Goal: Task Accomplishment & Management: Use online tool/utility

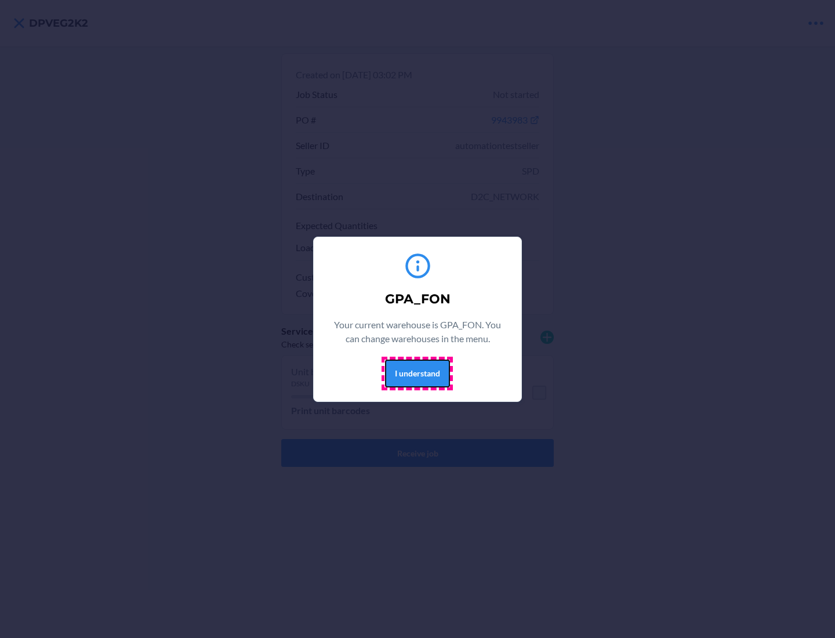
click at [417, 373] on button "I understand" at bounding box center [417, 374] width 65 height 28
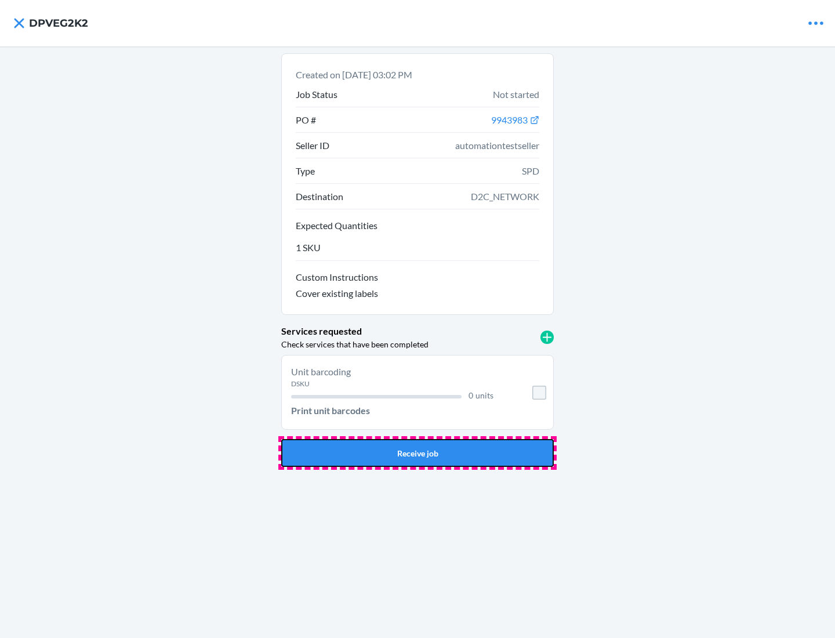
click at [418, 453] on button "Receive job" at bounding box center [417, 453] width 273 height 28
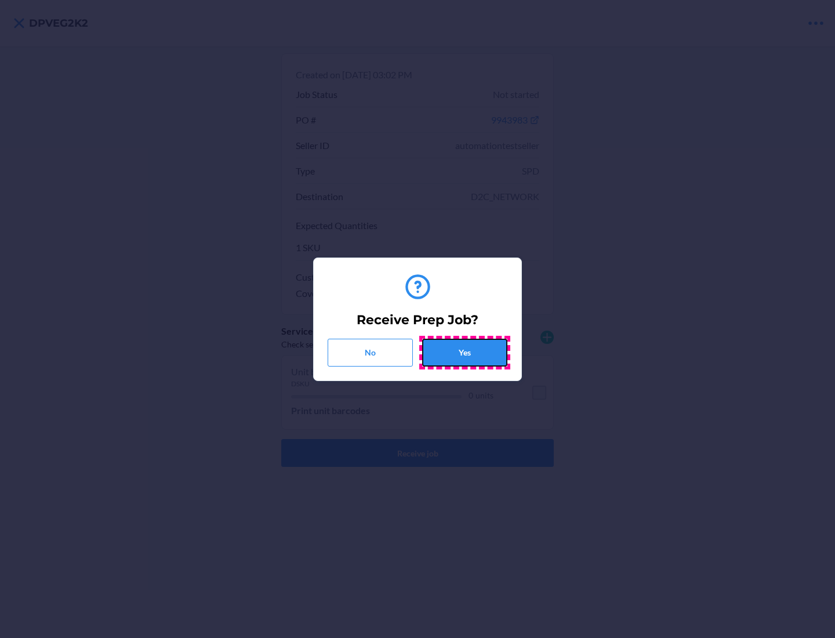
click at [465, 352] on button "Yes" at bounding box center [464, 353] width 85 height 28
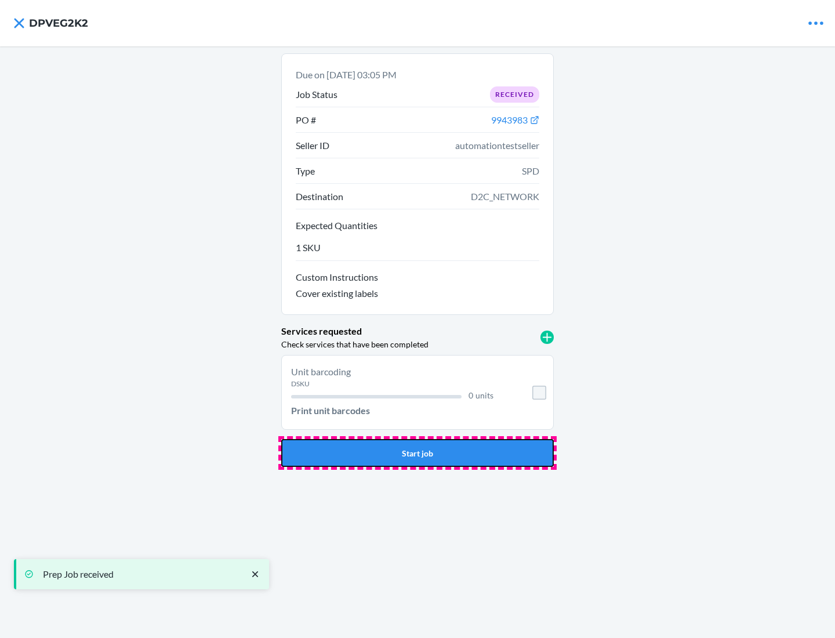
click at [418, 453] on button "Start job" at bounding box center [417, 453] width 273 height 28
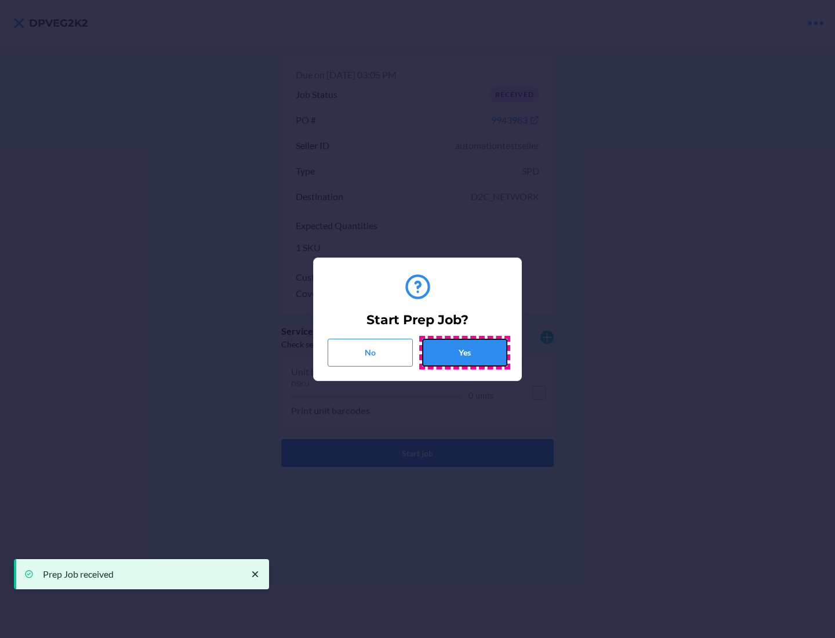
click at [465, 352] on button "Yes" at bounding box center [464, 353] width 85 height 28
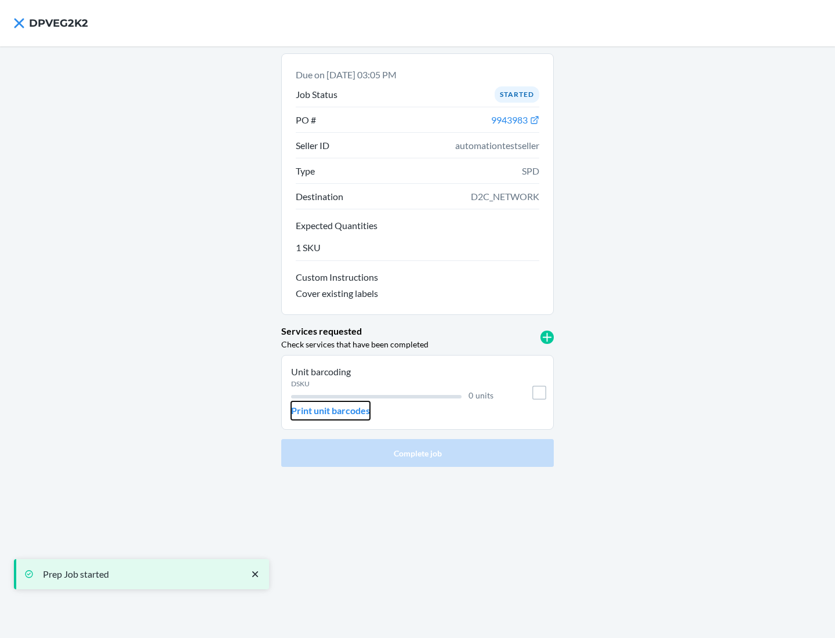
click at [331, 411] on p "Print unit barcodes" at bounding box center [330, 411] width 79 height 14
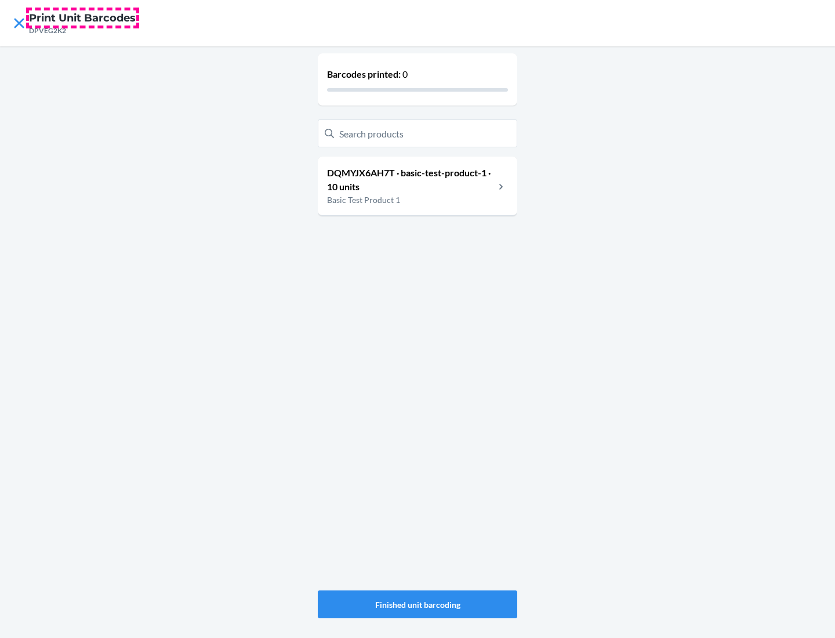
click at [82, 18] on h4 "Print Unit Barcodes" at bounding box center [82, 17] width 107 height 15
click at [411, 180] on p "DQMYJX6AH7T · basic-test-product-1 · 10 units" at bounding box center [411, 180] width 168 height 28
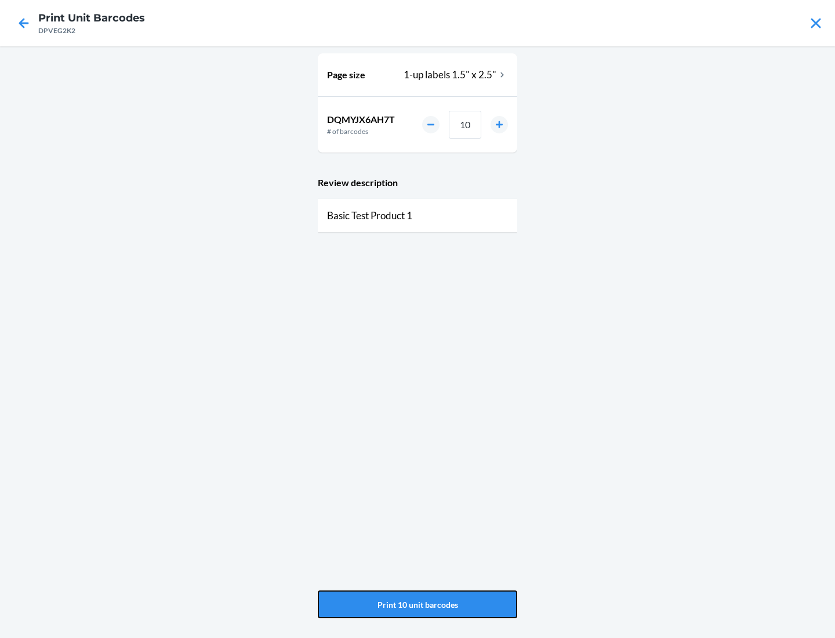
click at [418, 604] on button "Print 10 unit barcodes" at bounding box center [417, 604] width 199 height 28
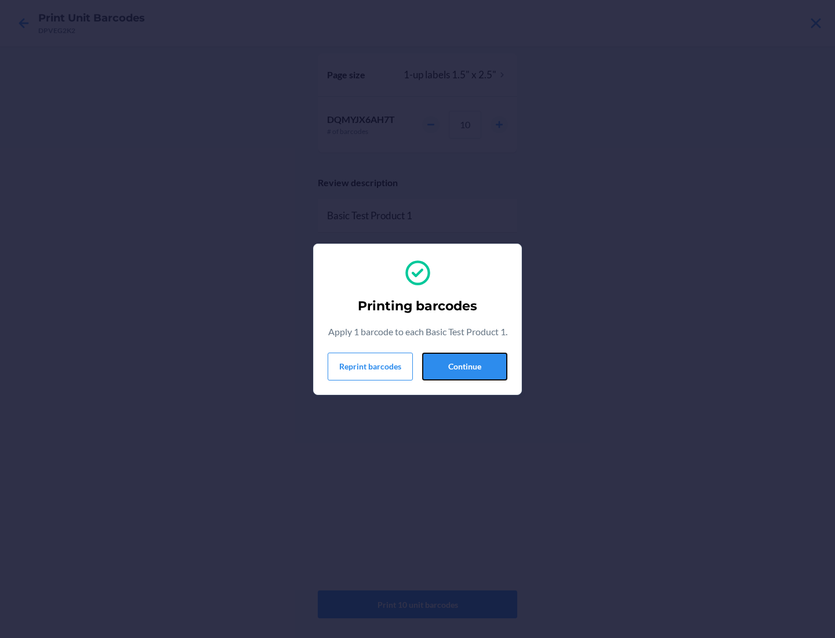
click at [465, 373] on button "Continue" at bounding box center [464, 367] width 85 height 28
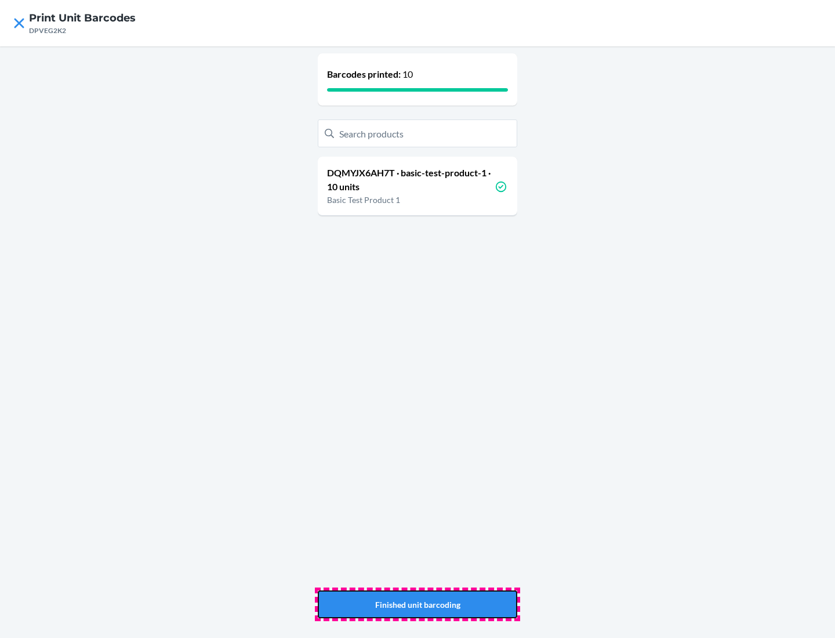
click at [418, 604] on button "Finished unit barcoding" at bounding box center [417, 604] width 199 height 28
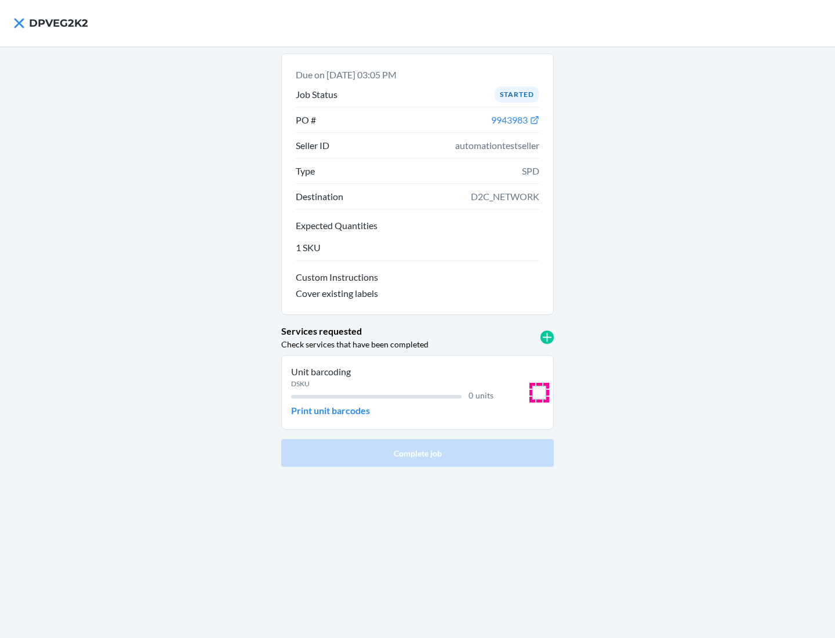
click at [539, 392] on input "checkbox" at bounding box center [539, 393] width 14 height 14
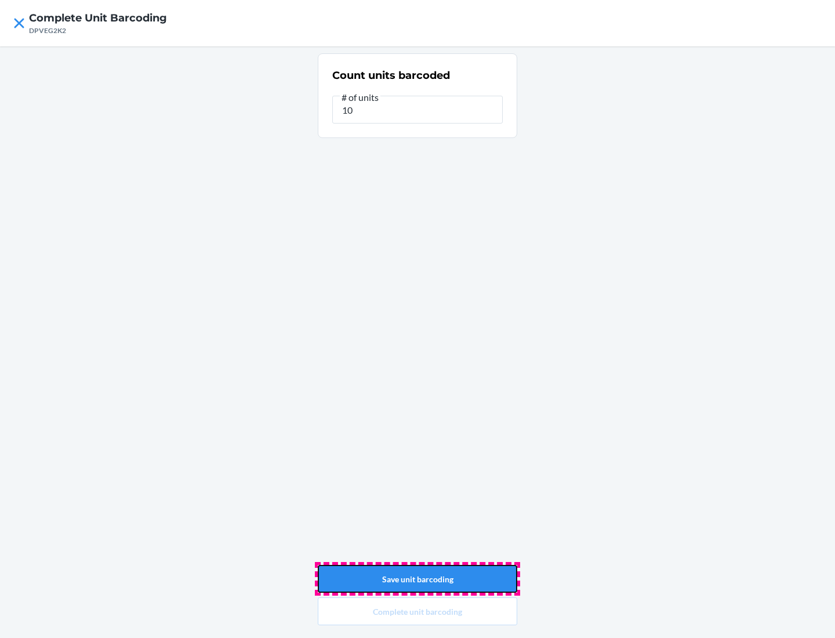
click at [418, 579] on button "Save unit barcoding" at bounding box center [417, 579] width 199 height 28
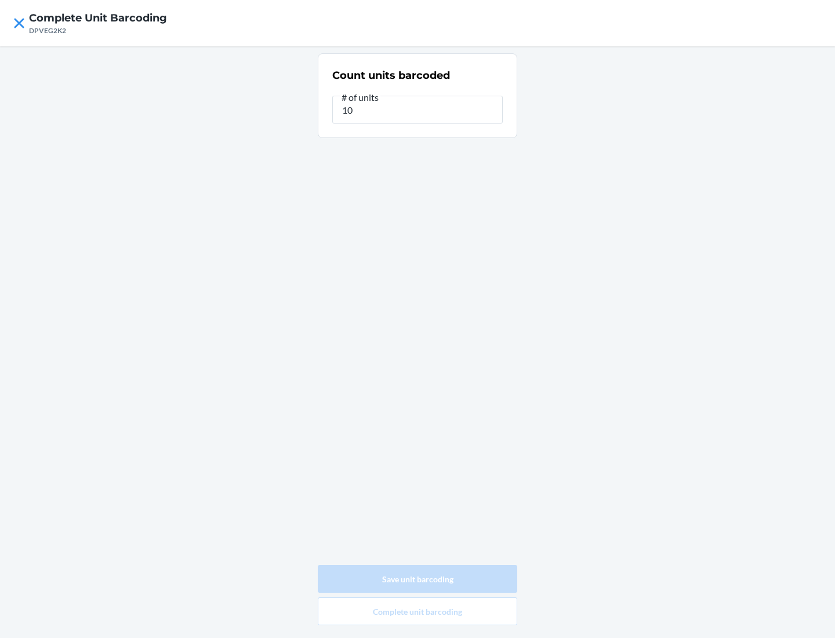
type input "0"
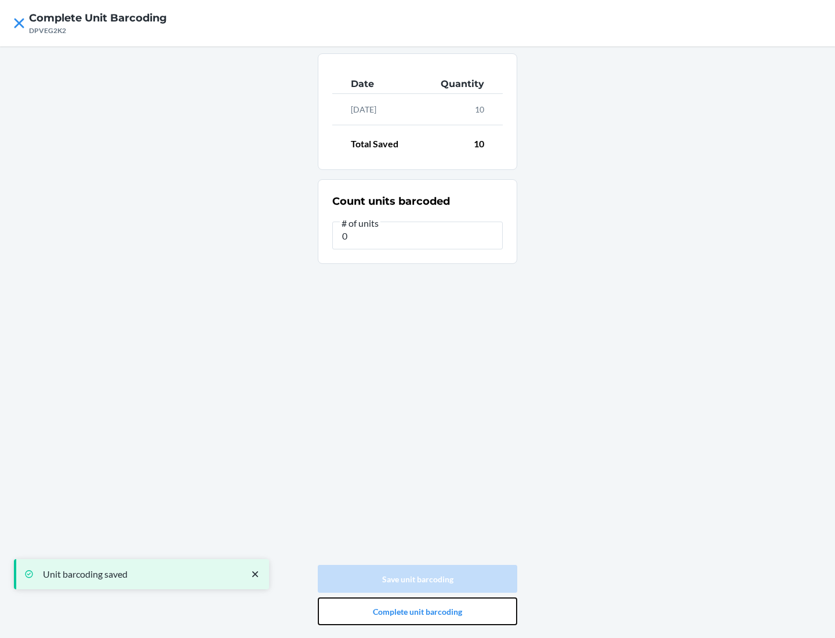
click at [418, 611] on button "Complete unit barcoding" at bounding box center [417, 611] width 199 height 28
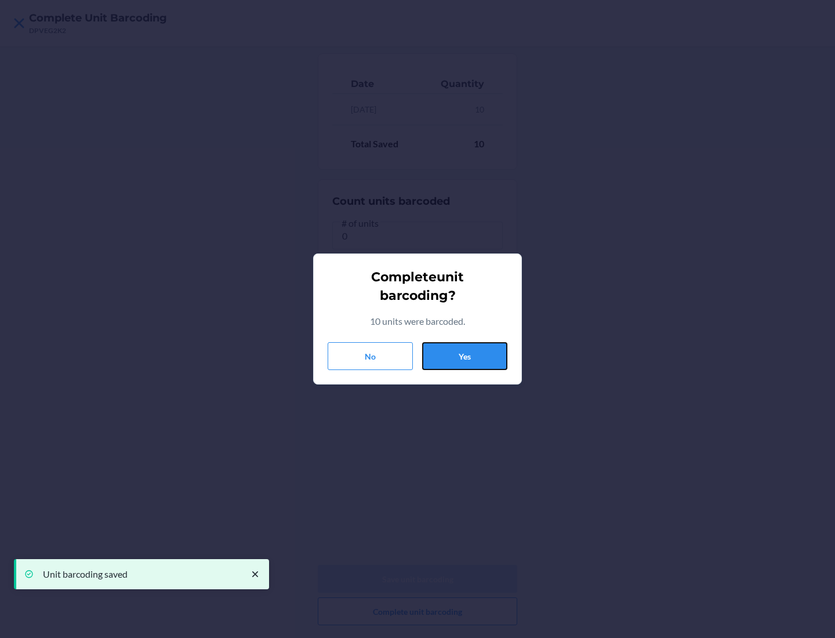
click at [465, 356] on button "Yes" at bounding box center [464, 356] width 85 height 28
